Goal: Register for event/course

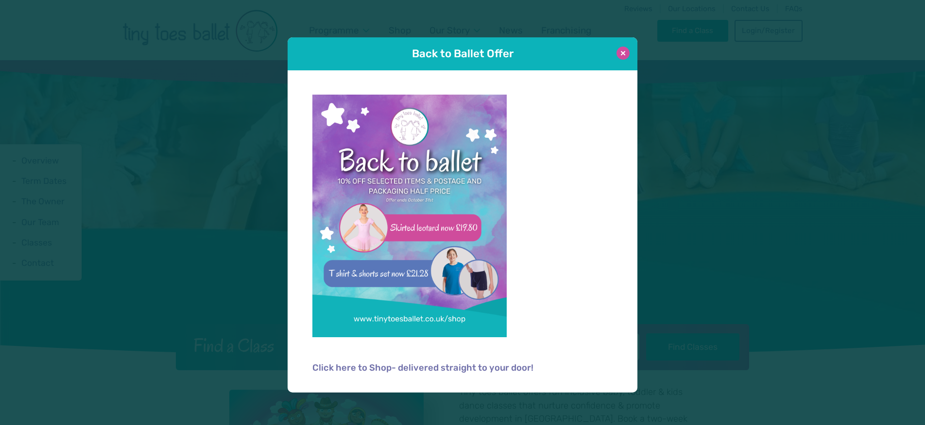
click at [621, 50] on button at bounding box center [622, 53] width 13 height 13
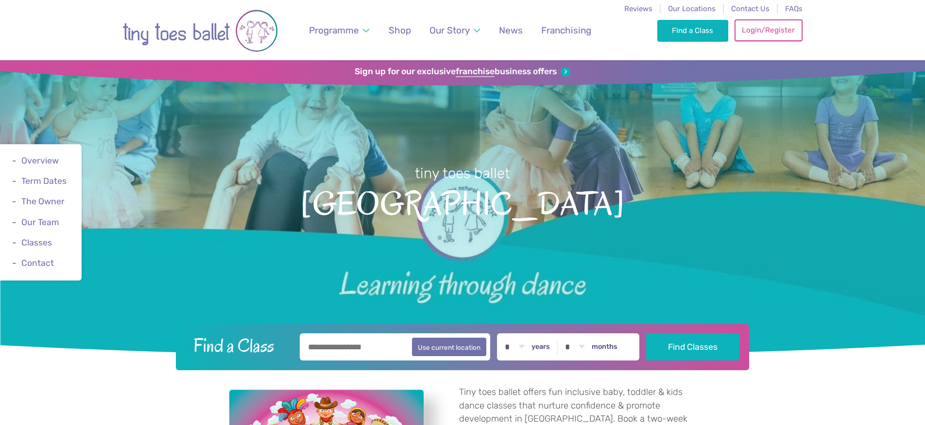
click at [748, 32] on link "Login/Register" at bounding box center [768, 29] width 68 height 21
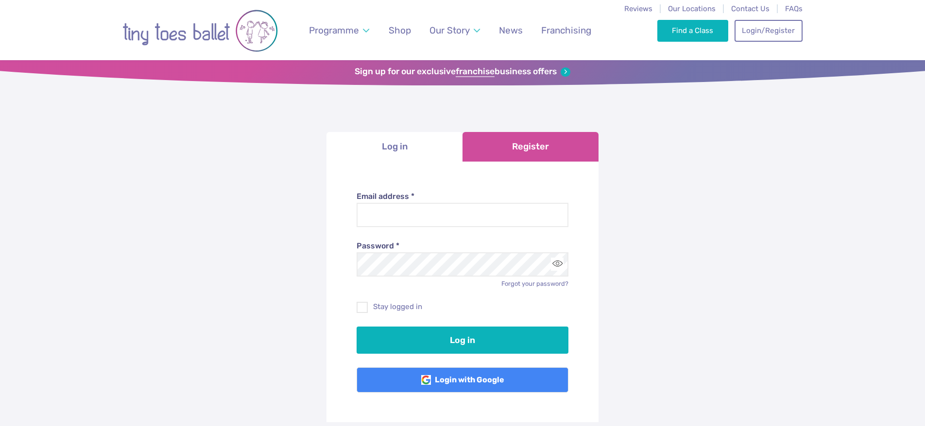
click at [512, 139] on link "Register" at bounding box center [530, 147] width 136 height 30
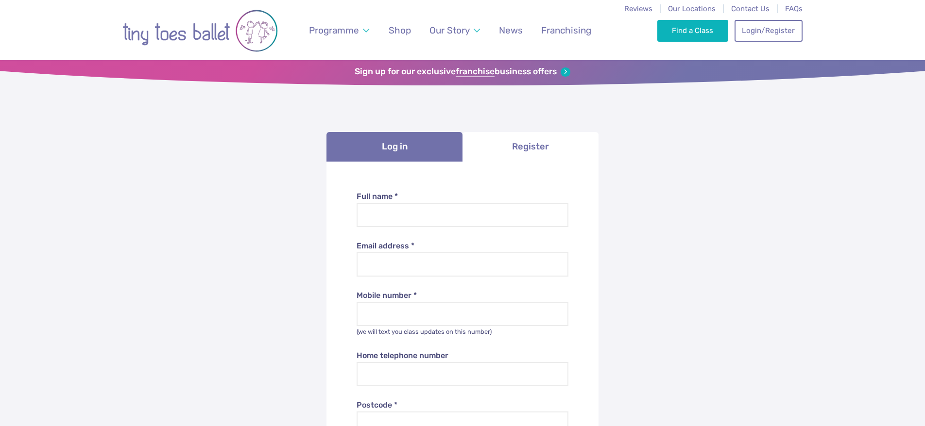
drag, startPoint x: 708, startPoint y: 189, endPoint x: 629, endPoint y: 80, distance: 135.3
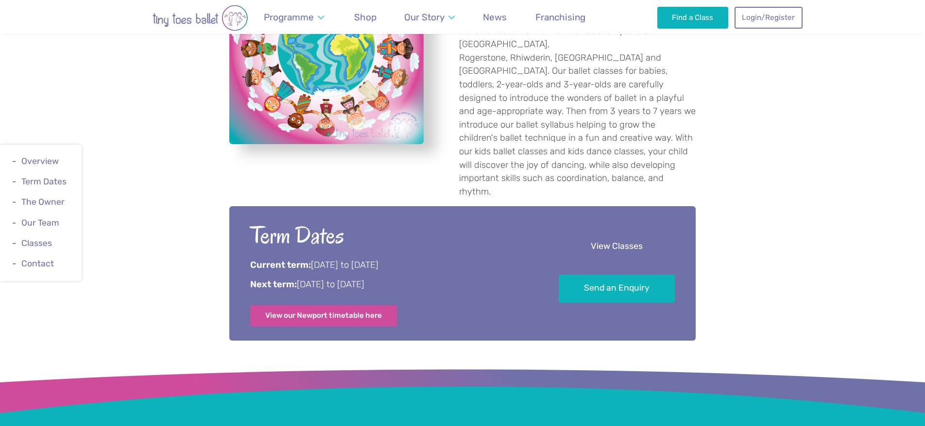
click at [611, 233] on link "View Classes" at bounding box center [616, 247] width 116 height 29
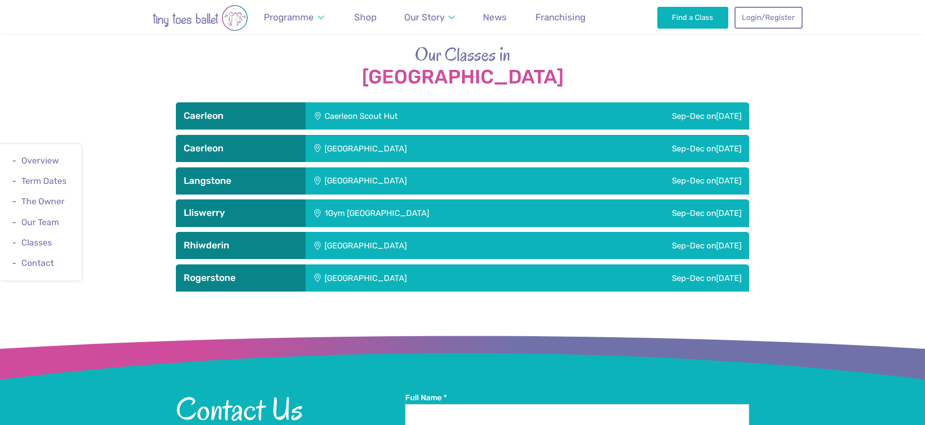
click at [257, 110] on h3 "Caerleon" at bounding box center [241, 116] width 114 height 12
